Goal: Use online tool/utility: Utilize a website feature to perform a specific function

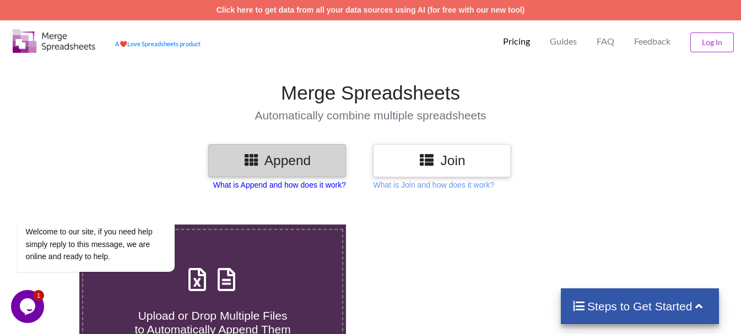
click at [290, 185] on p "What is Append and how does it work?" at bounding box center [279, 185] width 133 height 11
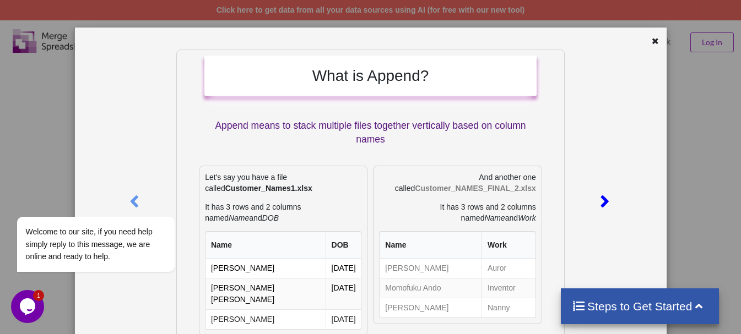
click at [597, 194] on icon at bounding box center [604, 196] width 23 height 19
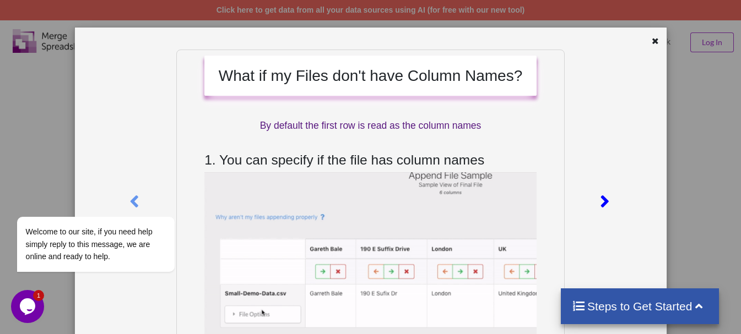
click at [597, 194] on icon at bounding box center [604, 196] width 23 height 19
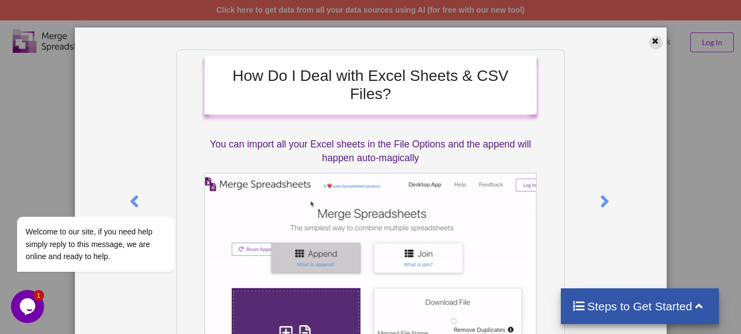
click at [651, 46] on div at bounding box center [656, 43] width 14 height 14
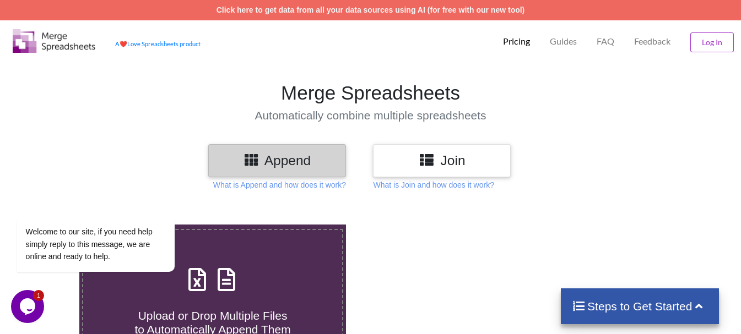
click at [299, 161] on h3 "Append" at bounding box center [277, 161] width 121 height 16
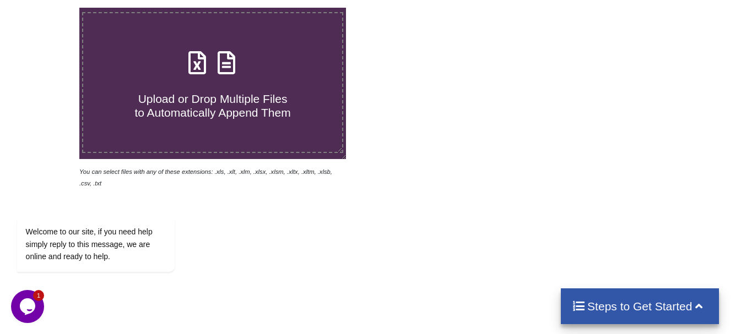
scroll to position [220, 0]
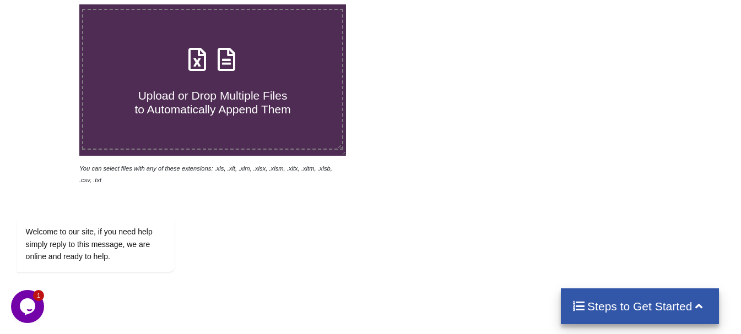
click at [246, 117] on label "Upload or Drop Multiple Files to Automatically Append Them" at bounding box center [212, 80] width 261 height 142
click at [50, 4] on input "Upload or Drop Multiple Files to Automatically Append Them" at bounding box center [50, 4] width 0 height 0
type input "C:\fakepath\rakeAttention (27).xls"
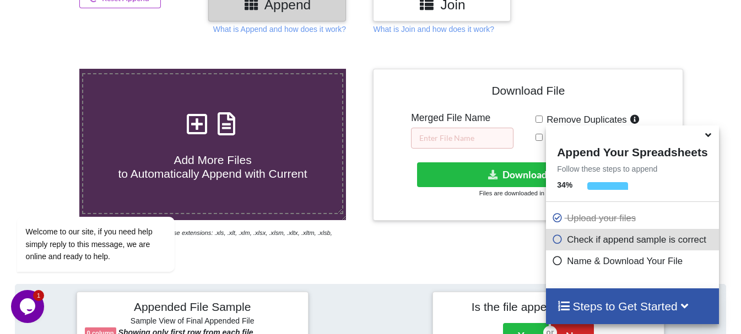
scroll to position [153, 0]
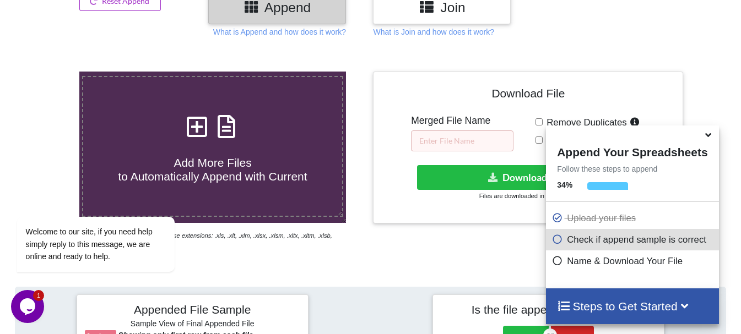
click at [710, 138] on icon at bounding box center [709, 133] width 12 height 10
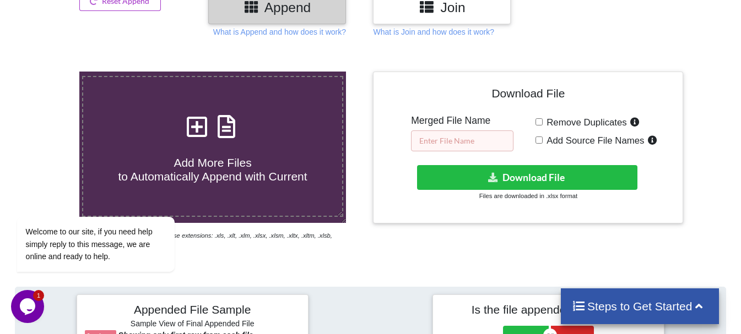
click at [479, 137] on input "text" at bounding box center [462, 141] width 102 height 21
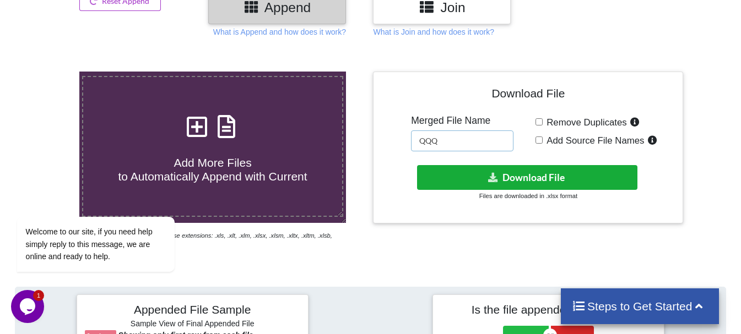
type input "QQQ"
click at [502, 171] on button "Download File" at bounding box center [527, 177] width 220 height 25
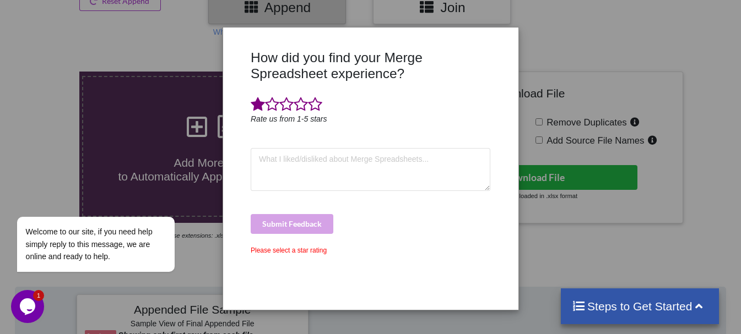
click at [258, 105] on span at bounding box center [258, 104] width 14 height 15
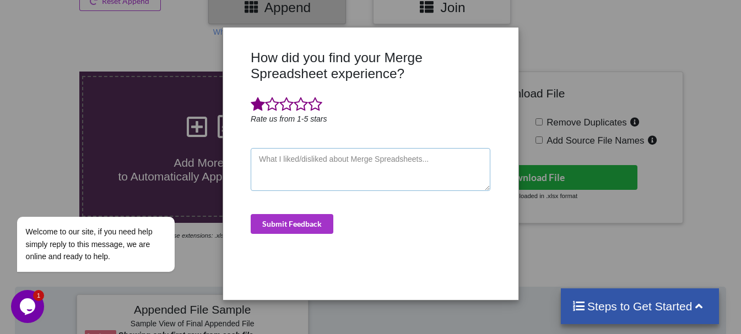
click at [290, 169] on textarea at bounding box center [371, 169] width 240 height 43
type textarea "nOTHING MERGE"
click at [315, 225] on button "Submit Feedback" at bounding box center [292, 224] width 83 height 20
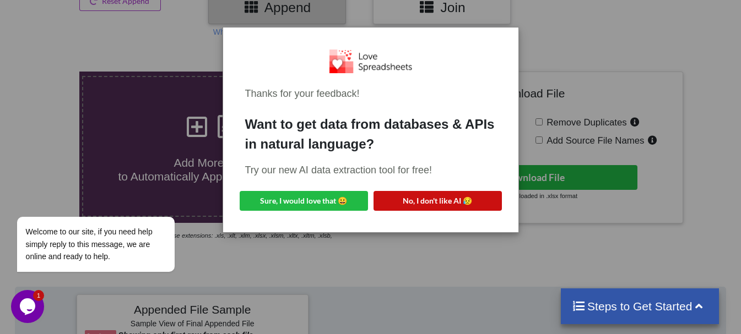
click at [480, 200] on button "No, I don't like AI 😥" at bounding box center [438, 201] width 128 height 20
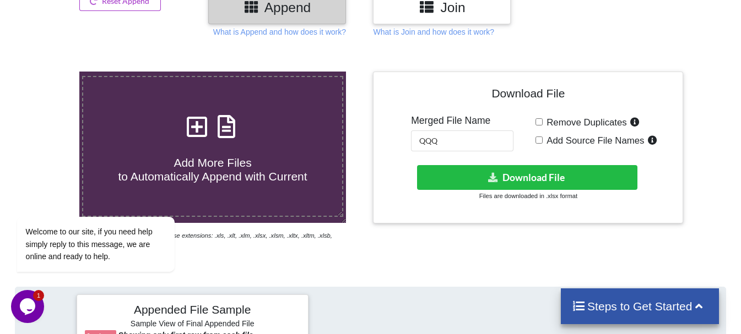
click at [280, 151] on h4 "Add More Files to Automatically Append with Current" at bounding box center [212, 163] width 259 height 42
click at [50, 72] on input "Add More Files to Automatically Append with Current" at bounding box center [50, 72] width 0 height 0
click at [471, 13] on h3 "Join" at bounding box center [441, 7] width 121 height 16
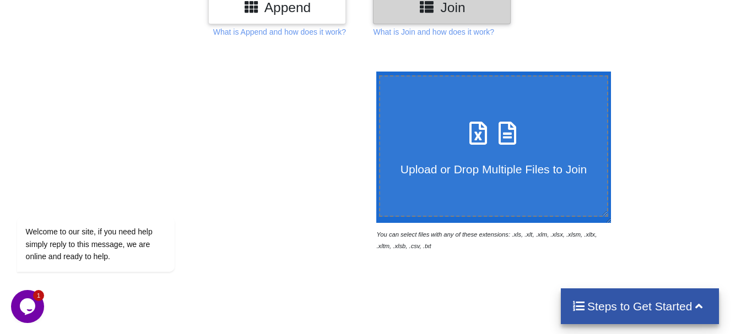
click at [471, 138] on icon at bounding box center [478, 127] width 28 height 23
click at [374, 72] on input "Upload or Drop Multiple Files to Join" at bounding box center [374, 72] width 0 height 0
type input "C:\fakepath\rakeAttention (27).xls"
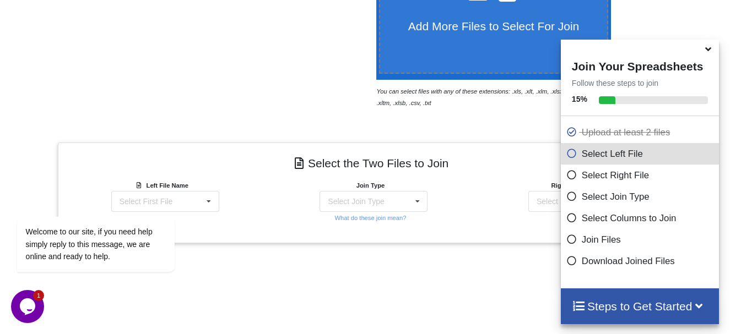
scroll to position [352, 0]
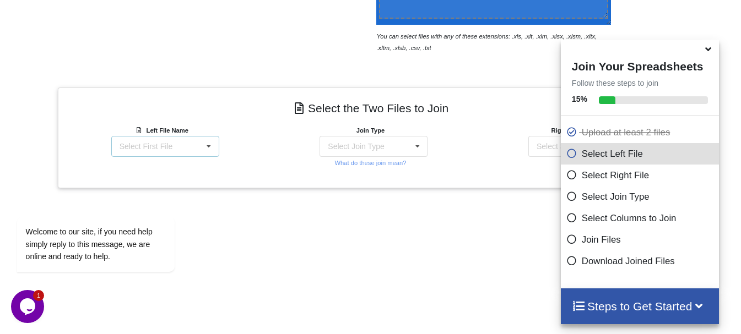
click at [209, 150] on icon at bounding box center [209, 147] width 17 height 20
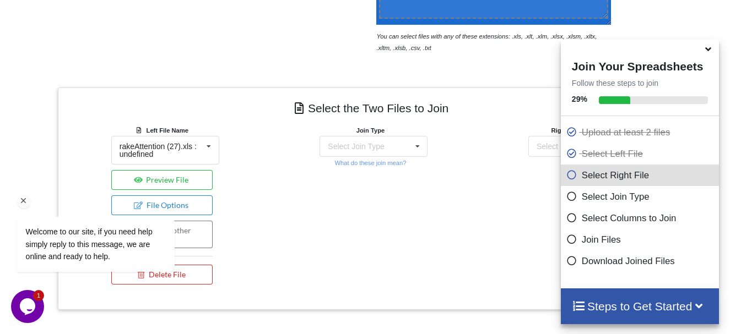
click at [183, 177] on div "Welcome to our site, if you need help simply reply to this message, we are onli…" at bounding box center [110, 198] width 198 height 167
click at [424, 140] on icon at bounding box center [417, 147] width 17 height 20
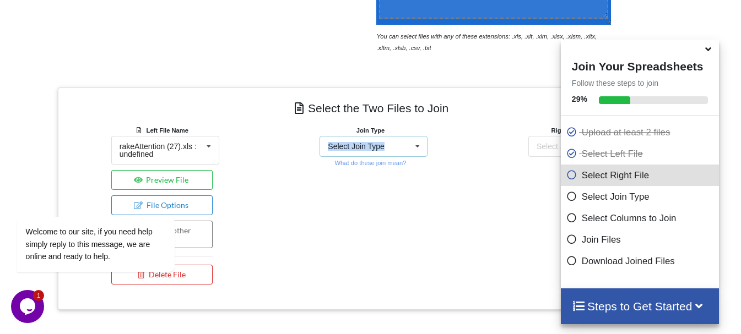
click at [424, 140] on icon at bounding box center [417, 147] width 17 height 20
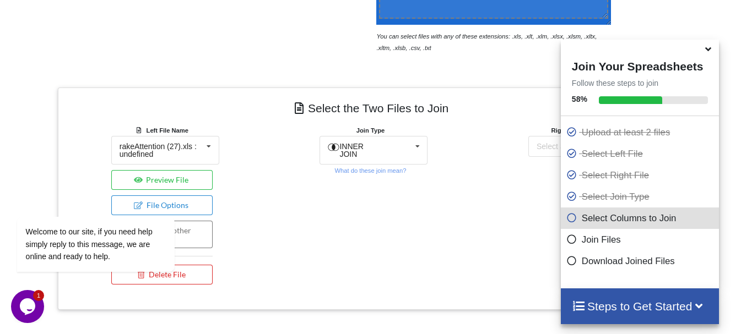
click at [705, 52] on icon at bounding box center [709, 47] width 12 height 10
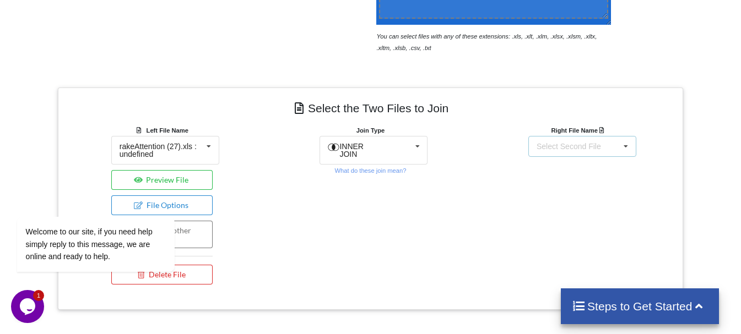
click at [598, 138] on div "Select Second File rakeAttention (27).xls : undefined rakeAttention (26).xls : …" at bounding box center [582, 146] width 108 height 21
click at [364, 150] on span "INNER JOIN" at bounding box center [351, 150] width 24 height 17
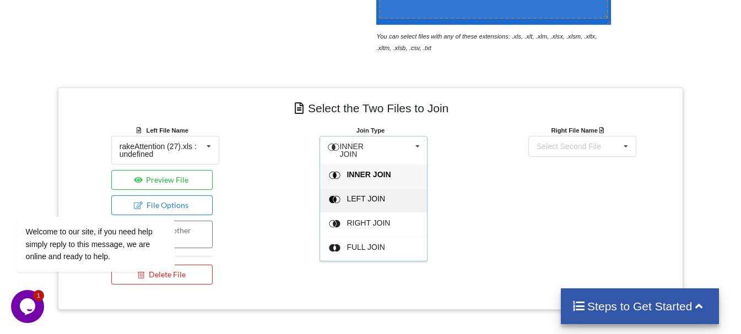
click at [370, 194] on span "LEFT JOIN" at bounding box center [366, 198] width 39 height 9
click at [370, 190] on div "Join Type INNER JOIN INNER JOIN LEFT JOIN RIGHT JOIN FULL JOIN What do these jo…" at bounding box center [370, 208] width 209 height 166
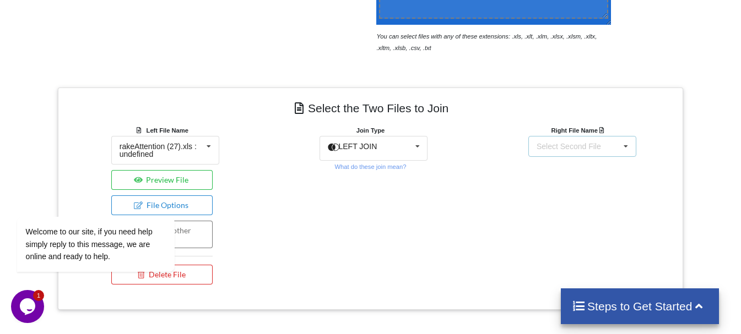
click at [586, 143] on div "Select Second File" at bounding box center [569, 147] width 64 height 8
click at [583, 150] on div "Select Second File" at bounding box center [569, 147] width 64 height 8
click at [592, 155] on div "Select Second File rakeAttention (27).xls : undefined rakeAttention (26).xls : …" at bounding box center [582, 146] width 108 height 21
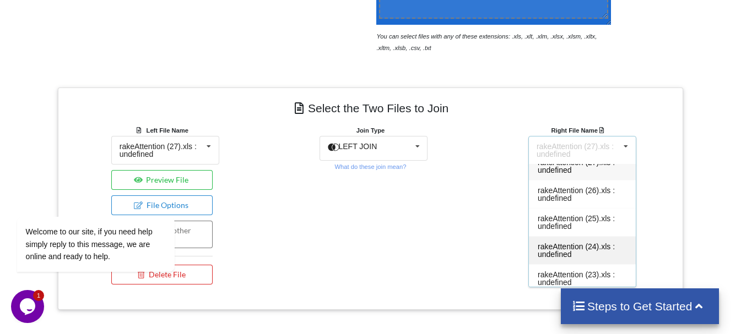
scroll to position [18, 0]
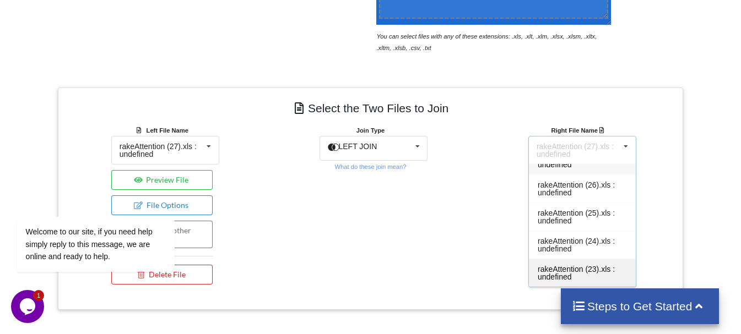
click at [567, 267] on span "rakeAttention (23).xls : undefined" at bounding box center [576, 273] width 77 height 17
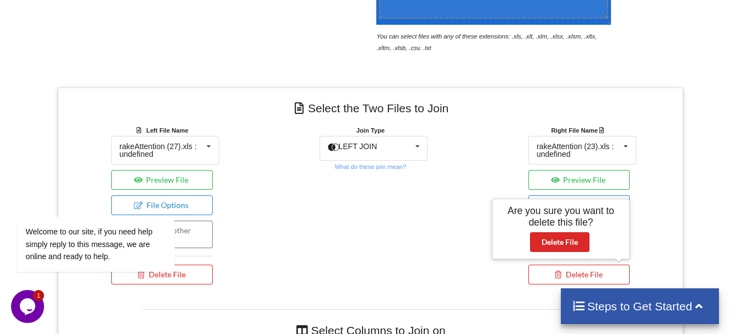
click at [665, 219] on div "Right File Name rakeAttention (23).xls : undefined rakeAttention (27).xls : und…" at bounding box center [579, 208] width 209 height 166
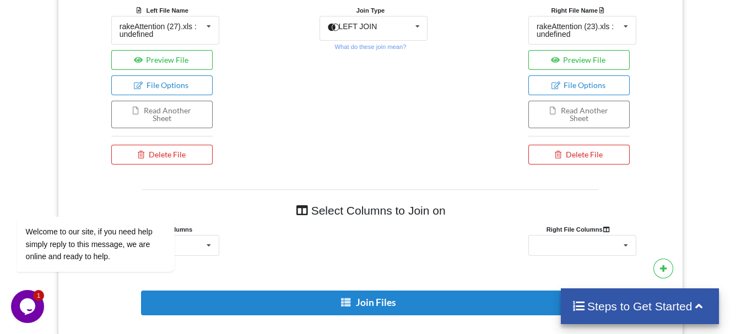
scroll to position [594, 0]
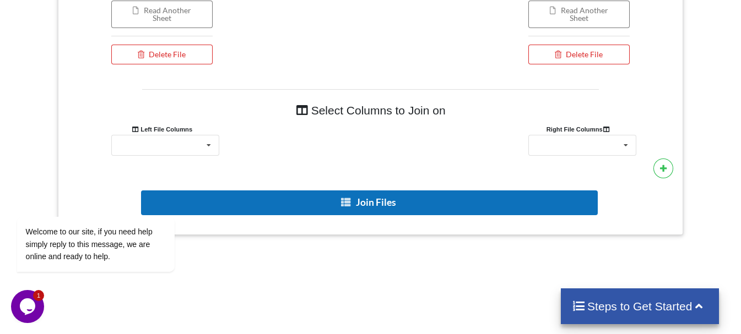
click at [426, 197] on button "Join Files" at bounding box center [369, 203] width 457 height 25
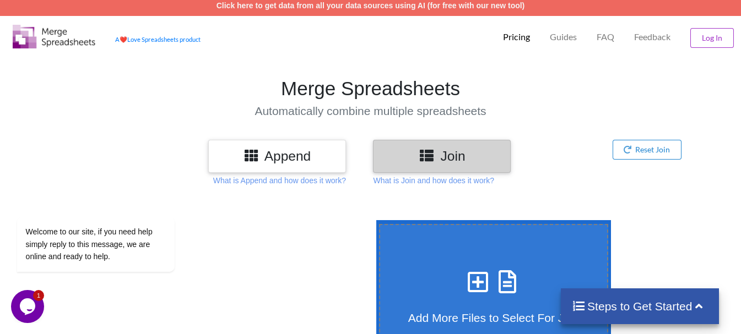
scroll to position [0, 0]
